Goal: Information Seeking & Learning: Understand process/instructions

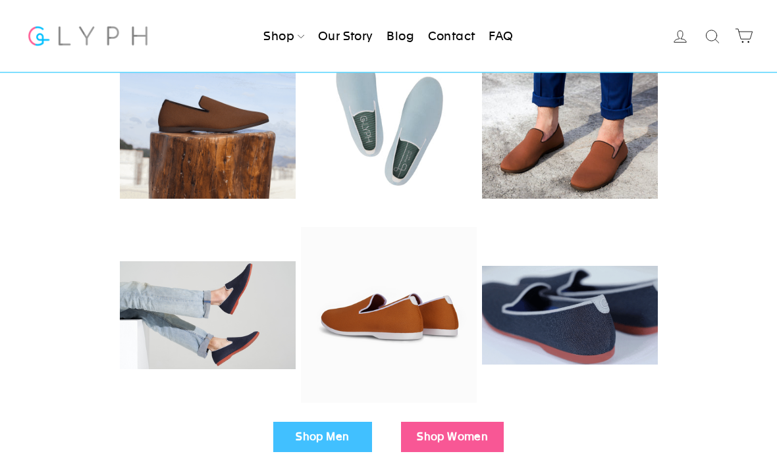
scroll to position [186, 0]
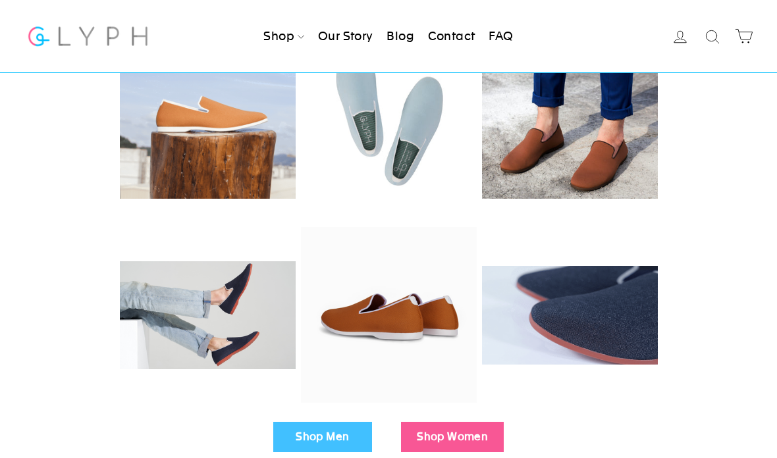
click at [720, 259] on div at bounding box center [388, 319] width 724 height 191
click at [457, 448] on link "Shop Women" at bounding box center [452, 437] width 103 height 30
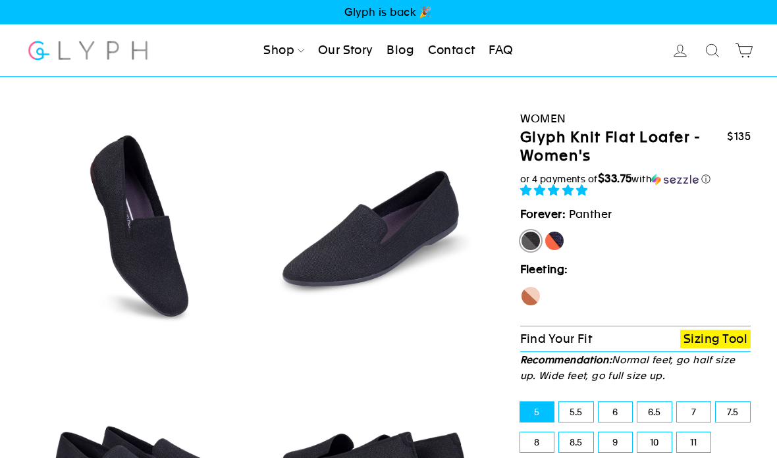
select select "highest-rating"
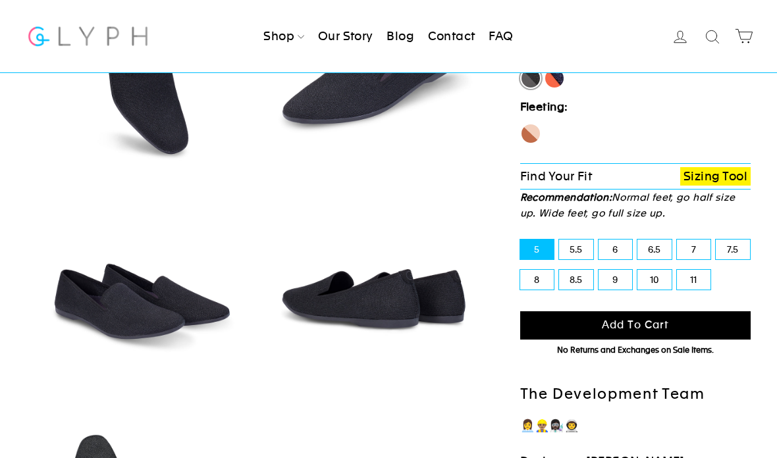
scroll to position [182, 0]
click at [625, 249] on label "6" at bounding box center [615, 250] width 34 height 20
click at [599, 241] on input "6" at bounding box center [598, 240] width 1 height 1
radio input "true"
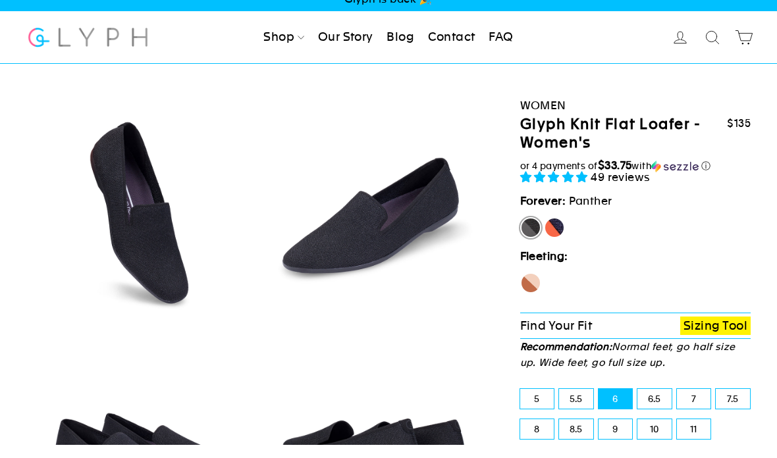
click at [538, 286] on label "Seahorse" at bounding box center [530, 296] width 21 height 21
click at [521, 286] on input "Seahorse" at bounding box center [520, 286] width 1 height 1
radio input "true"
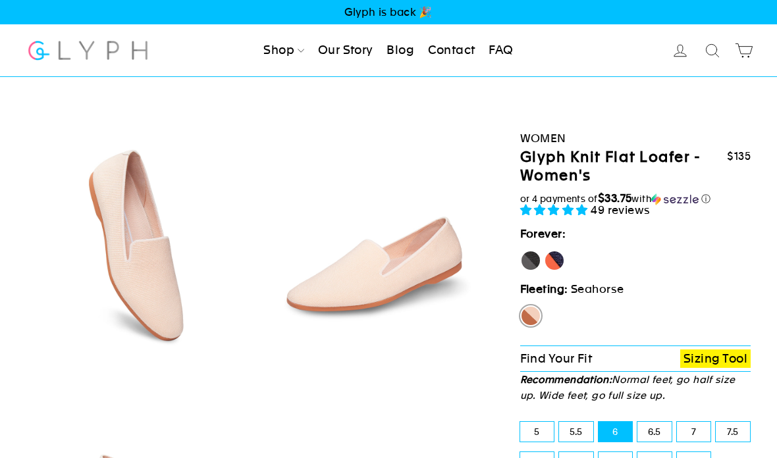
click at [528, 266] on label "Panther" at bounding box center [530, 260] width 21 height 21
click at [521, 251] on input "Panther" at bounding box center [520, 250] width 1 height 1
radio input "true"
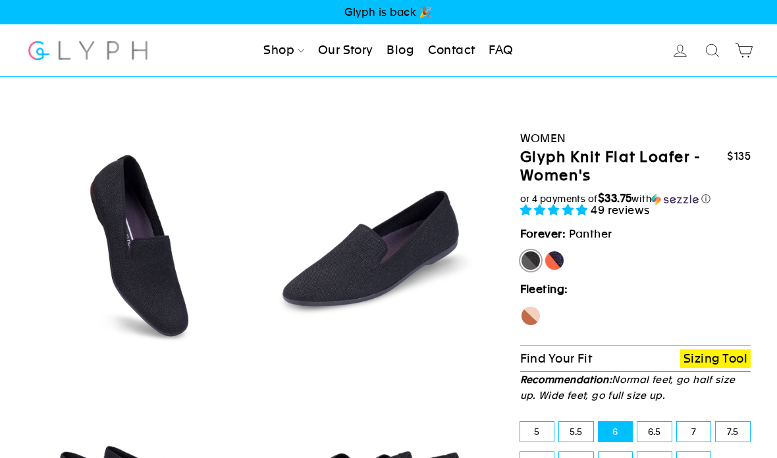
click at [555, 260] on label "[PERSON_NAME]" at bounding box center [554, 260] width 21 height 21
click at [544, 251] on input "[PERSON_NAME]" at bounding box center [544, 250] width 1 height 1
radio input "true"
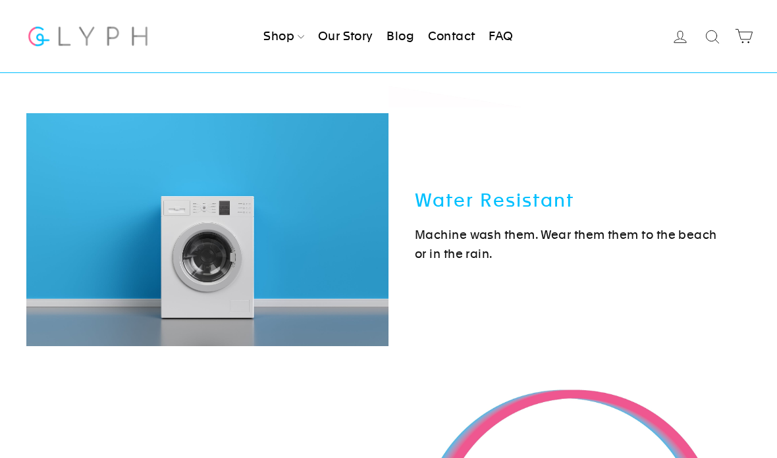
scroll to position [3930, 0]
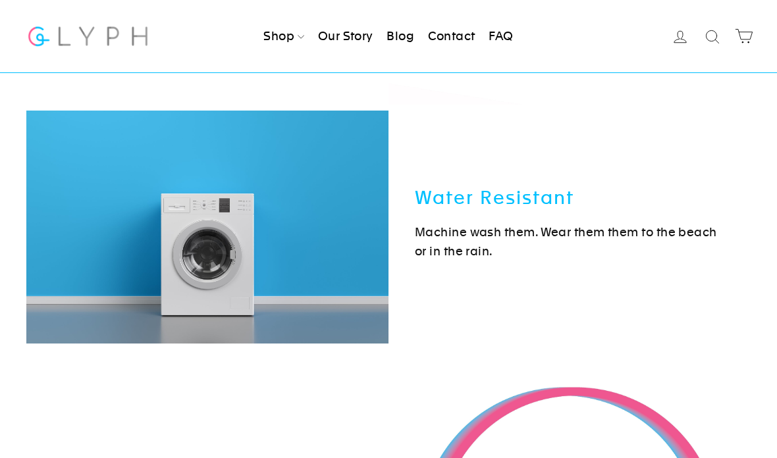
click at [569, 199] on h3 "Water Resistant" at bounding box center [569, 198] width 309 height 24
click at [676, 232] on p "Machine wash them. Wear them them to the beach or in the rain." at bounding box center [569, 242] width 309 height 38
click at [205, 243] on img at bounding box center [207, 227] width 362 height 233
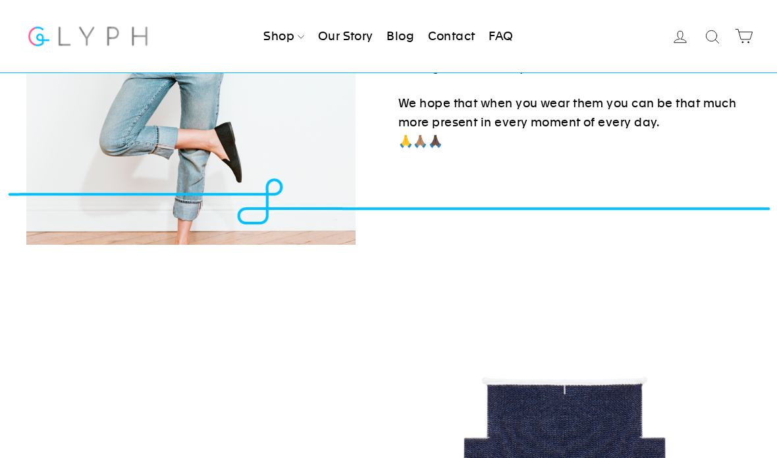
scroll to position [2280, 0]
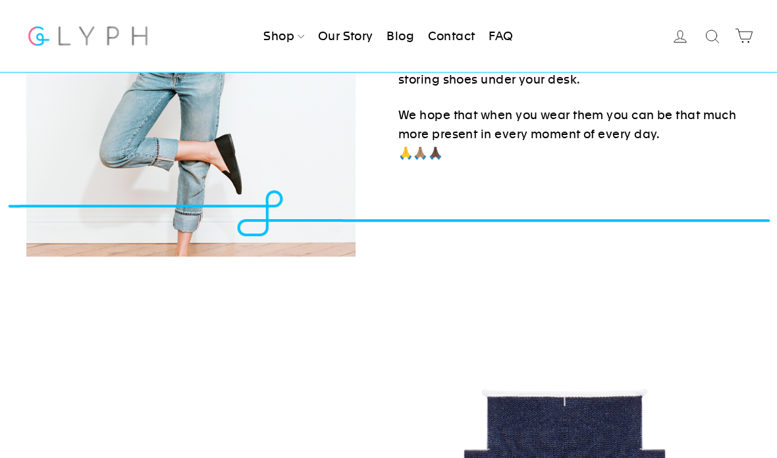
click at [714, 36] on icon at bounding box center [712, 37] width 18 height 18
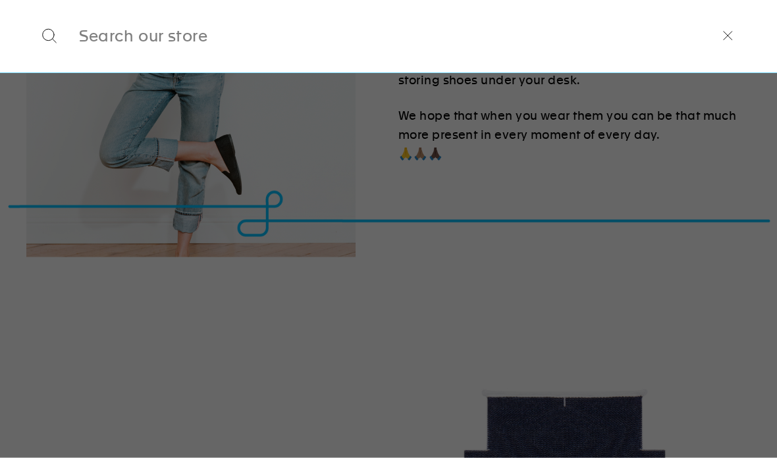
scroll to position [2281, 0]
click at [750, 16] on button ""Close (esc)"" at bounding box center [727, 36] width 46 height 72
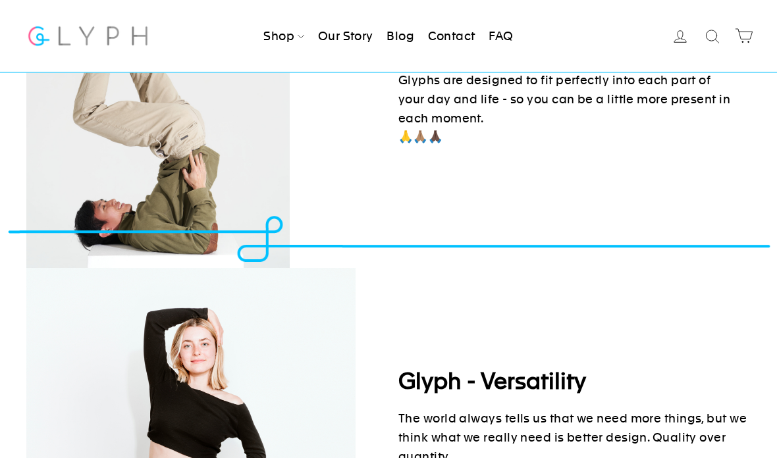
scroll to position [1829, 0]
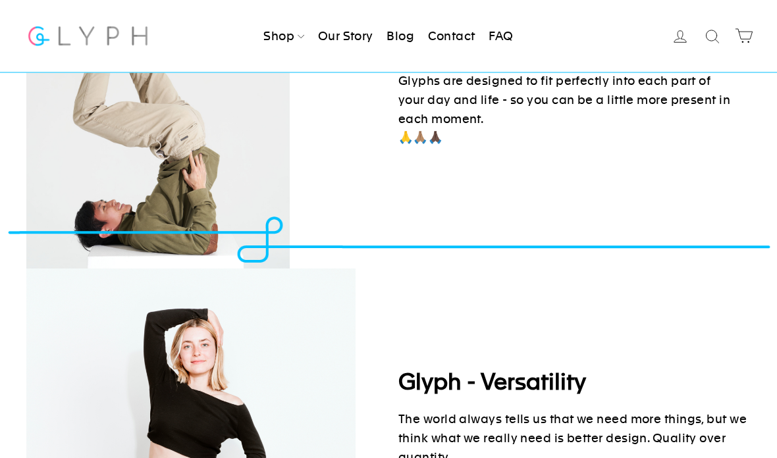
click at [503, 38] on link "FAQ" at bounding box center [500, 36] width 35 height 29
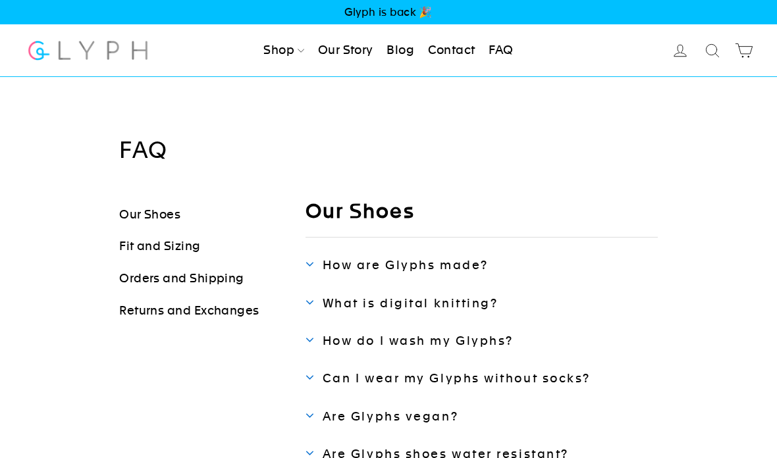
click at [712, 61] on link "Search" at bounding box center [712, 50] width 29 height 29
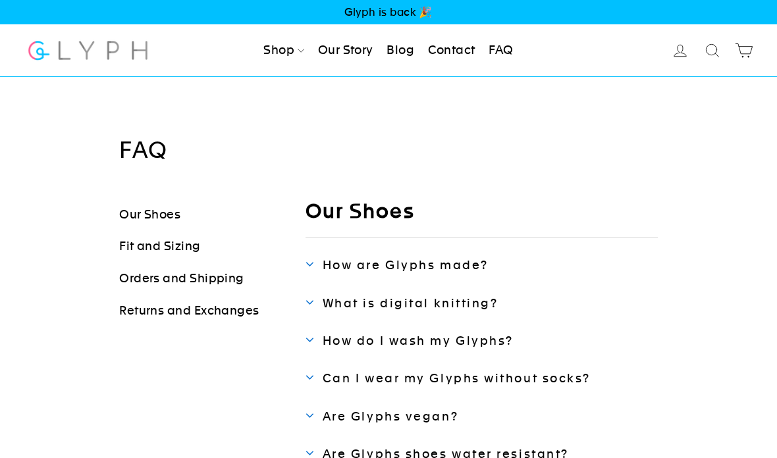
click at [461, 336] on span "How do I wash my Glyphs?" at bounding box center [418, 341] width 191 height 14
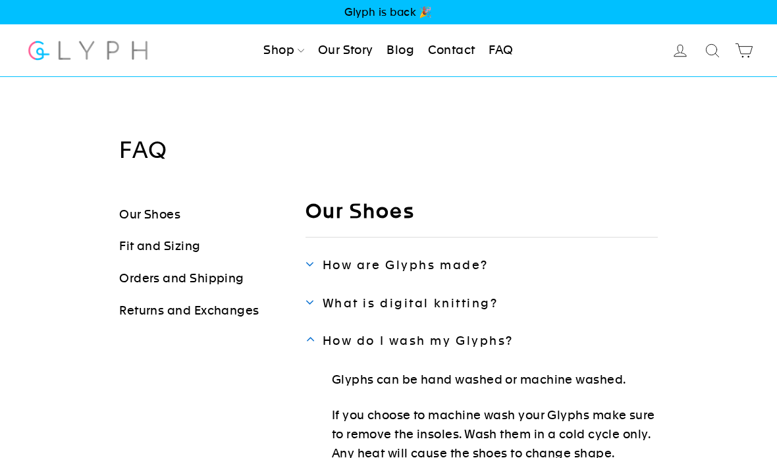
click at [681, 55] on icon at bounding box center [680, 50] width 18 height 18
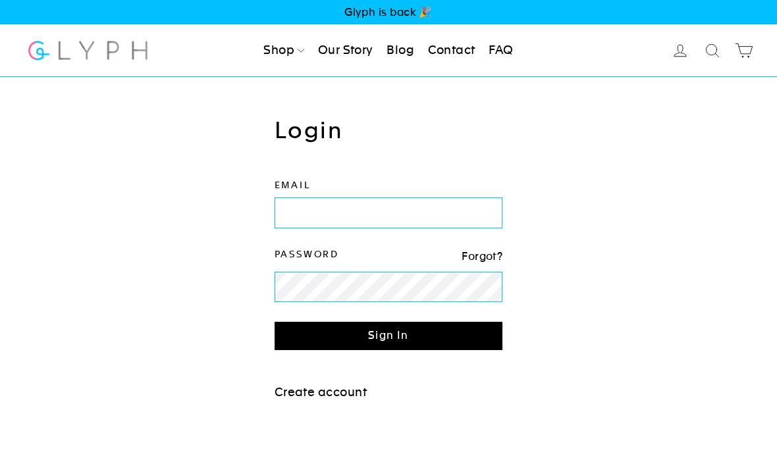
click at [723, 168] on div "Login We've sent you an email with a link to update your password. Email Passwo…" at bounding box center [379, 265] width 744 height 298
